Goal: Ask a question

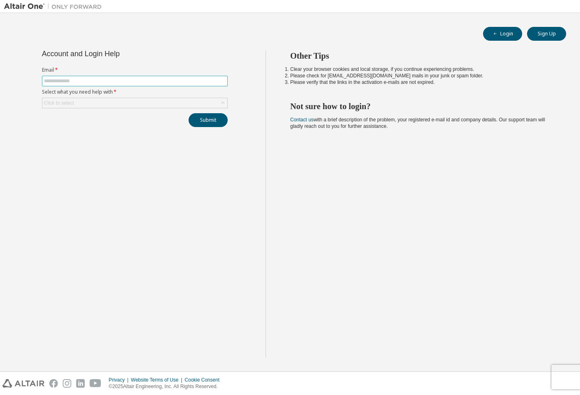
click at [143, 78] on input "text" at bounding box center [135, 81] width 182 height 7
type input "*"
click at [143, 79] on input "text" at bounding box center [135, 81] width 182 height 7
click at [136, 79] on input "text" at bounding box center [135, 81] width 182 height 7
click at [125, 82] on input "text" at bounding box center [135, 81] width 182 height 7
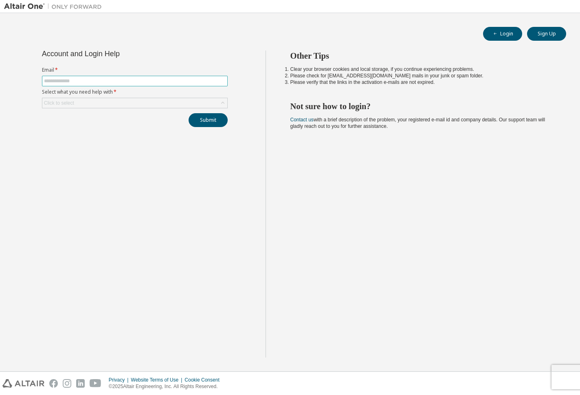
click at [125, 82] on input "text" at bounding box center [135, 81] width 182 height 7
paste input "**********"
type input "**********"
click at [192, 105] on div "Click to select" at bounding box center [134, 103] width 185 height 10
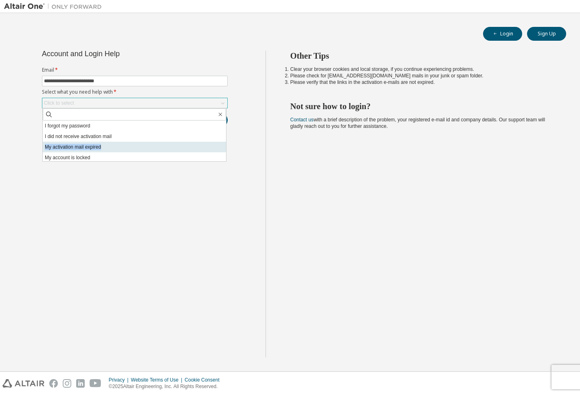
click at [162, 143] on ul "I forgot my password I did not receive activation mail My activation mail expir…" at bounding box center [134, 141] width 183 height 41
drag, startPoint x: 162, startPoint y: 143, endPoint x: 132, endPoint y: 148, distance: 30.1
click at [132, 148] on li "My activation mail expired" at bounding box center [134, 147] width 183 height 11
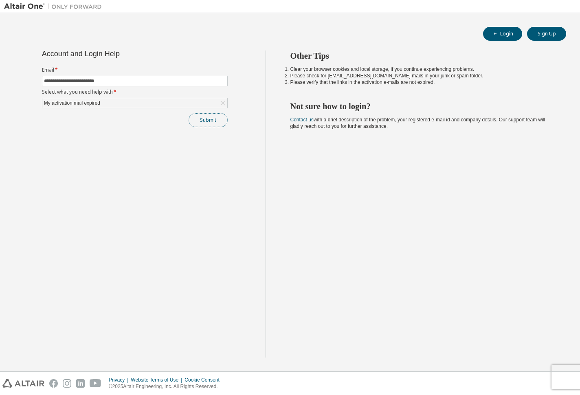
click at [203, 120] on button "Submit" at bounding box center [208, 120] width 39 height 14
